Goal: Check status: Check status

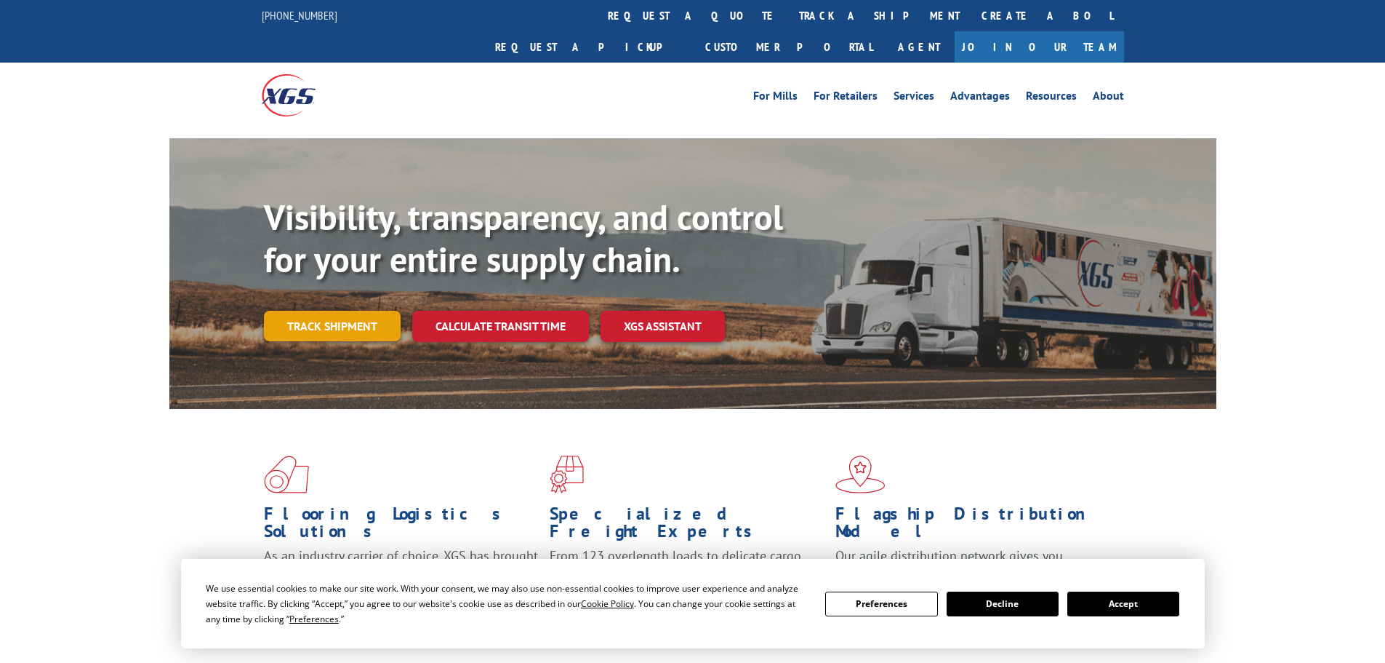
click at [341, 311] on link "Track shipment" at bounding box center [332, 326] width 137 height 31
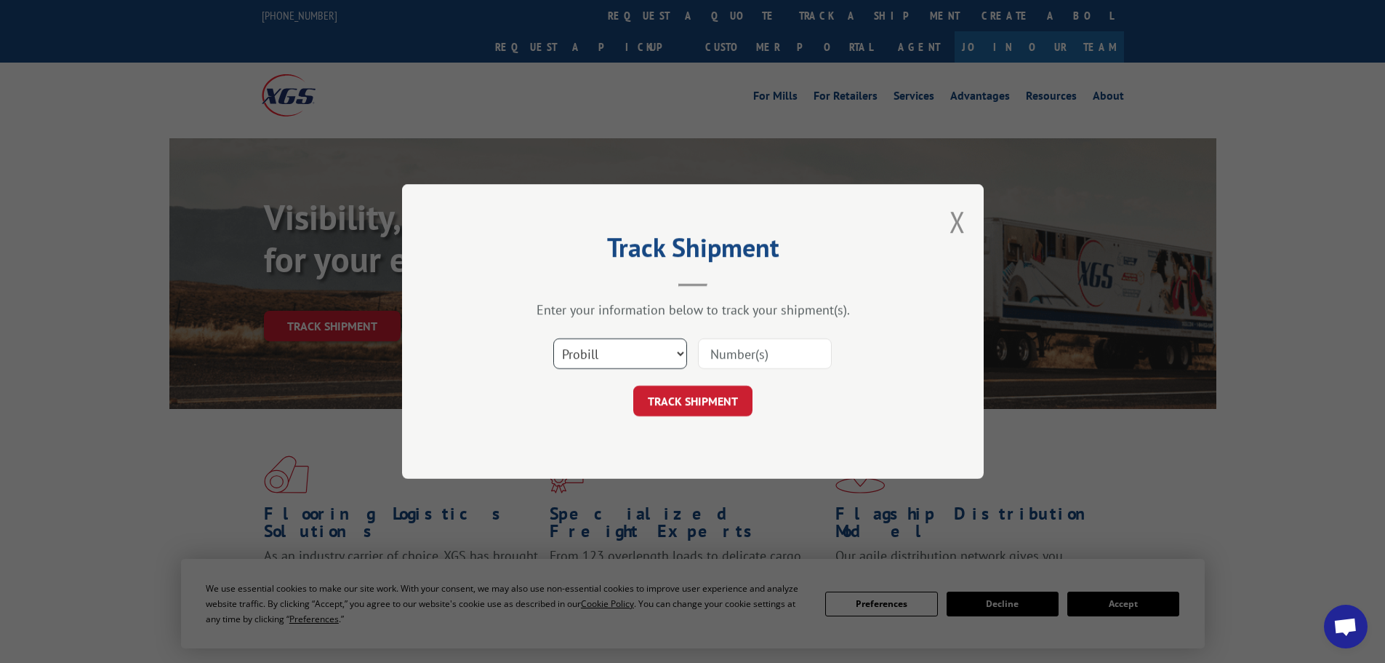
click at [639, 351] on select "Select category... Probill BOL PO" at bounding box center [620, 353] width 134 height 31
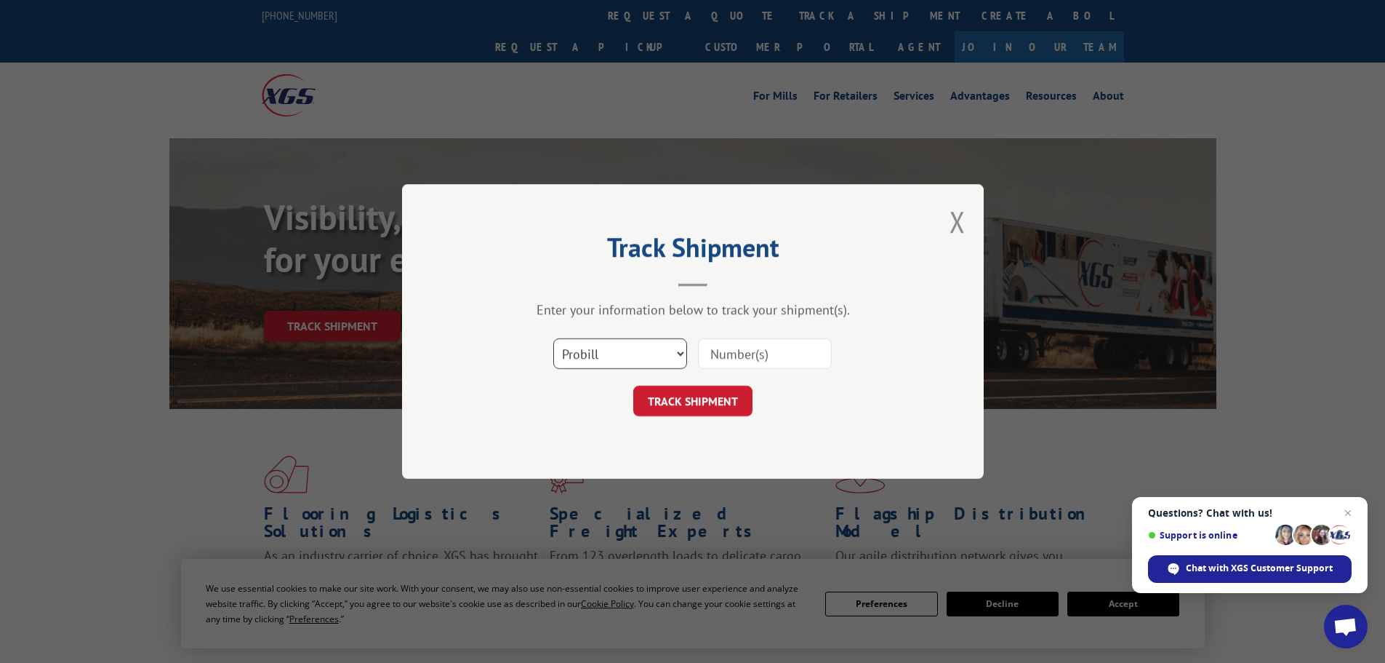
select select "po"
click at [553, 338] on select "Select category... Probill BOL PO" at bounding box center [620, 353] width 134 height 31
click at [750, 356] on input at bounding box center [765, 353] width 134 height 31
paste input "32549643"
type input "32549643"
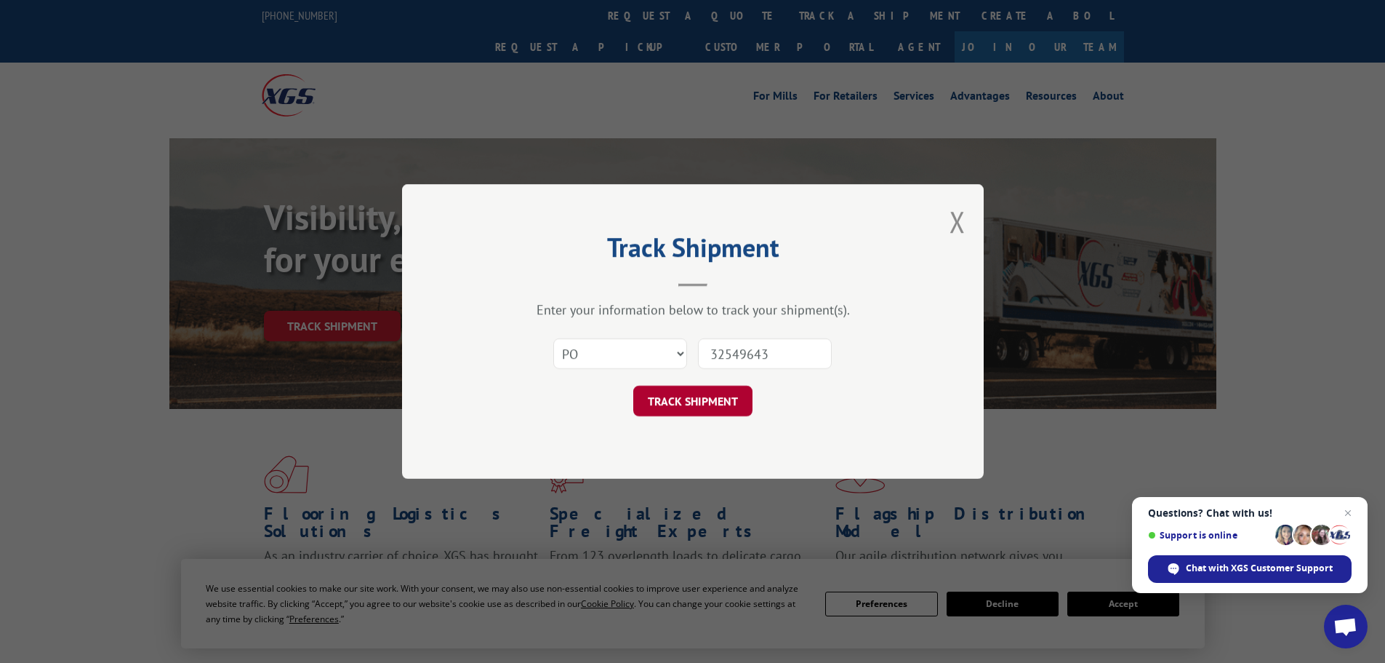
click at [716, 401] on button "TRACK SHIPMENT" at bounding box center [692, 400] width 119 height 31
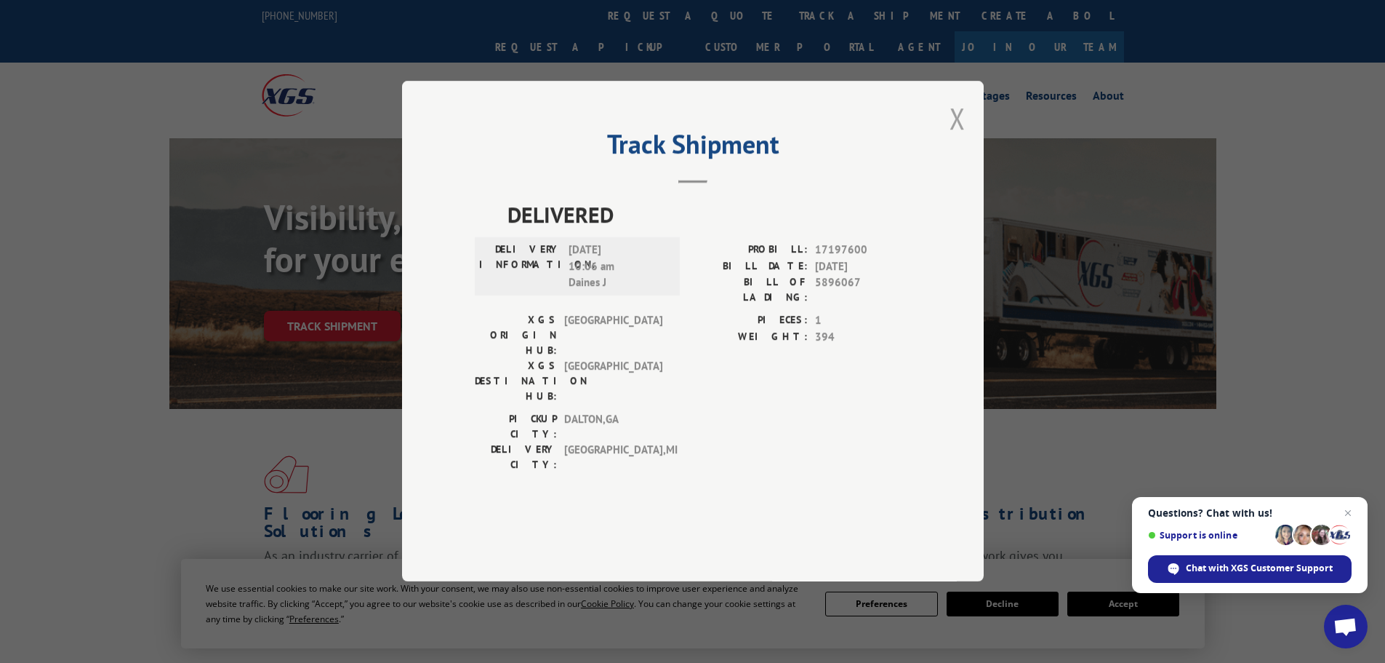
click at [957, 137] on button "Close modal" at bounding box center [958, 118] width 16 height 39
